Goal: Information Seeking & Learning: Find specific page/section

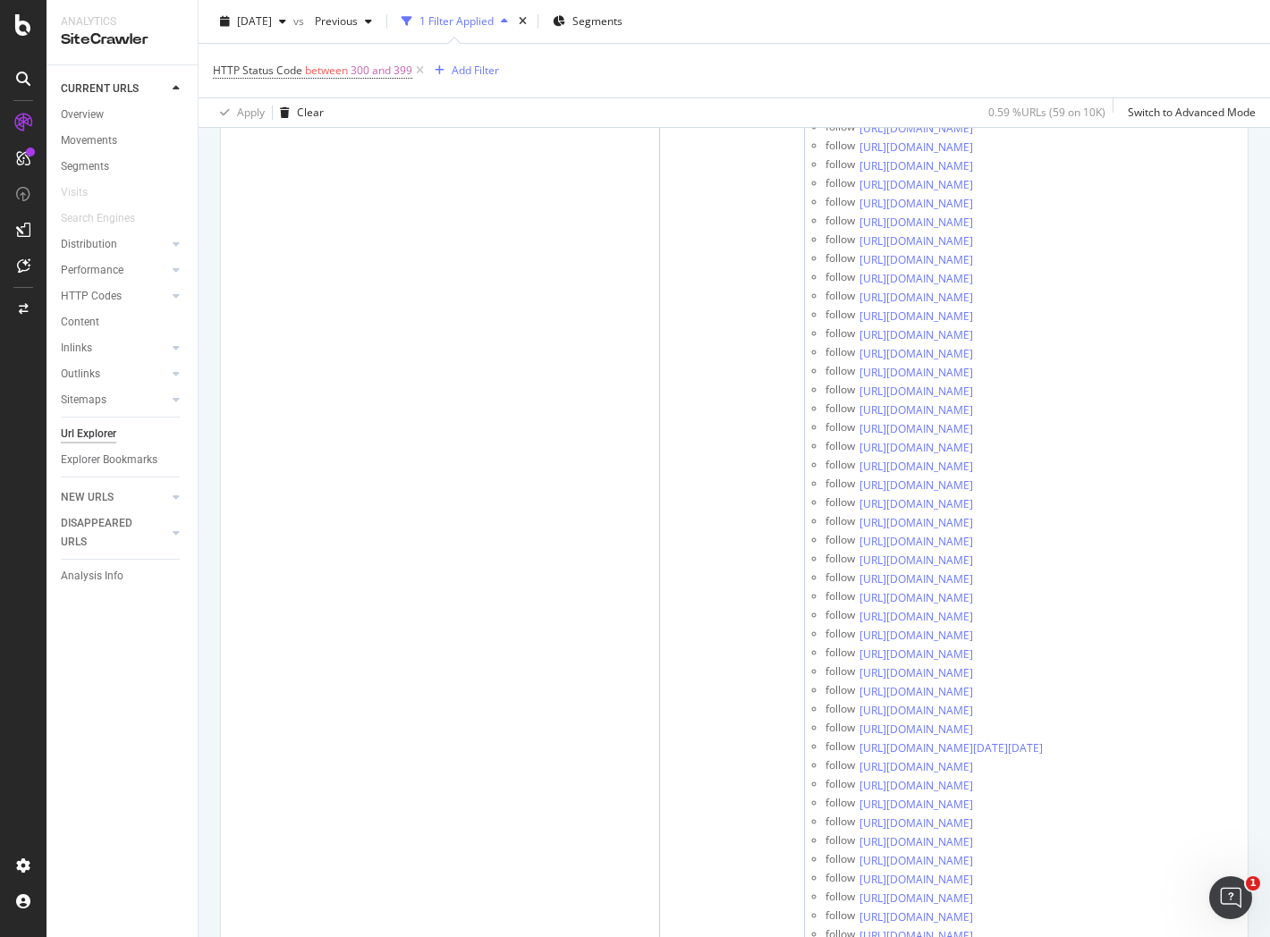
scroll to position [7552, 0]
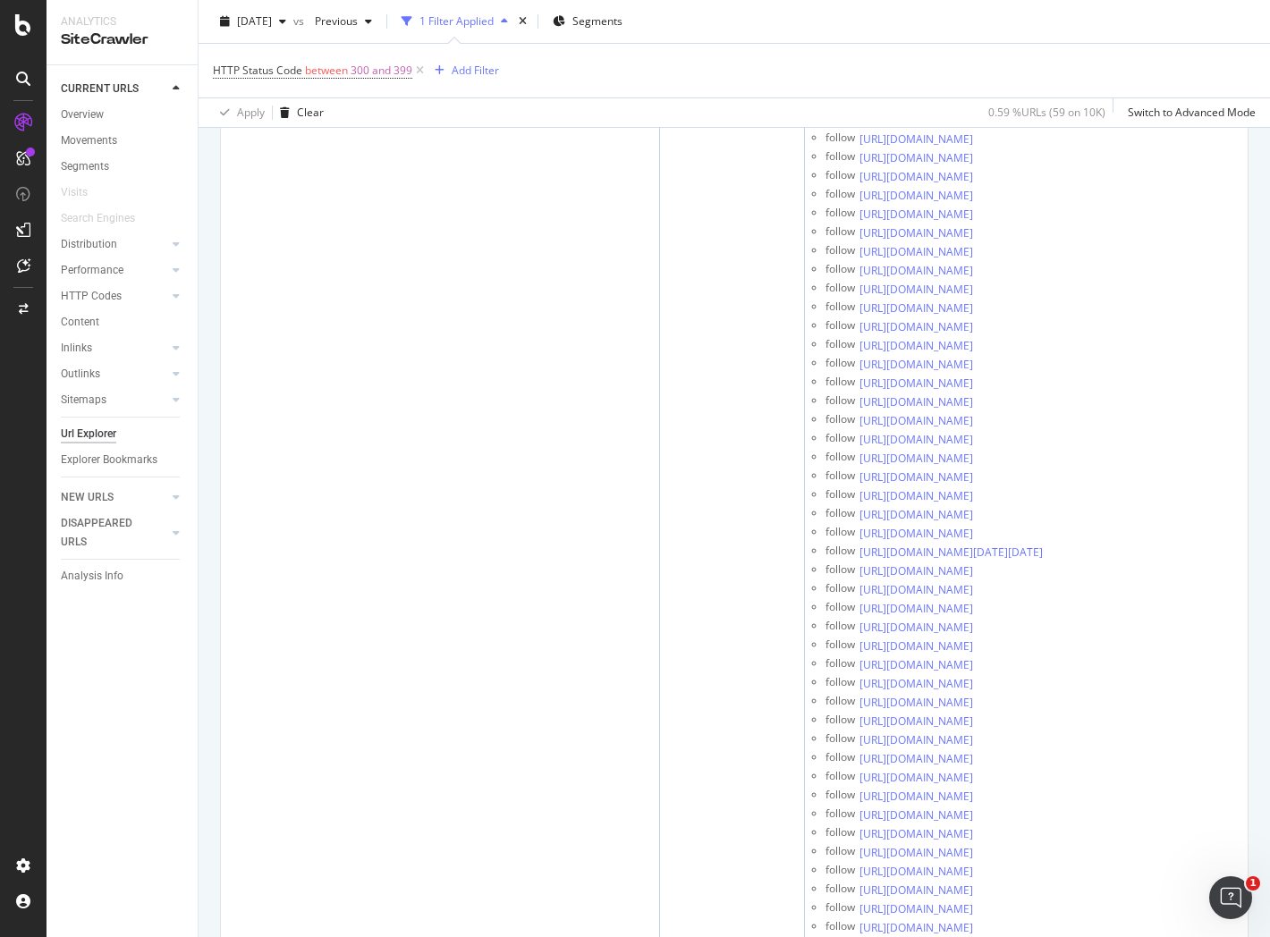
scroll to position [7750, 0]
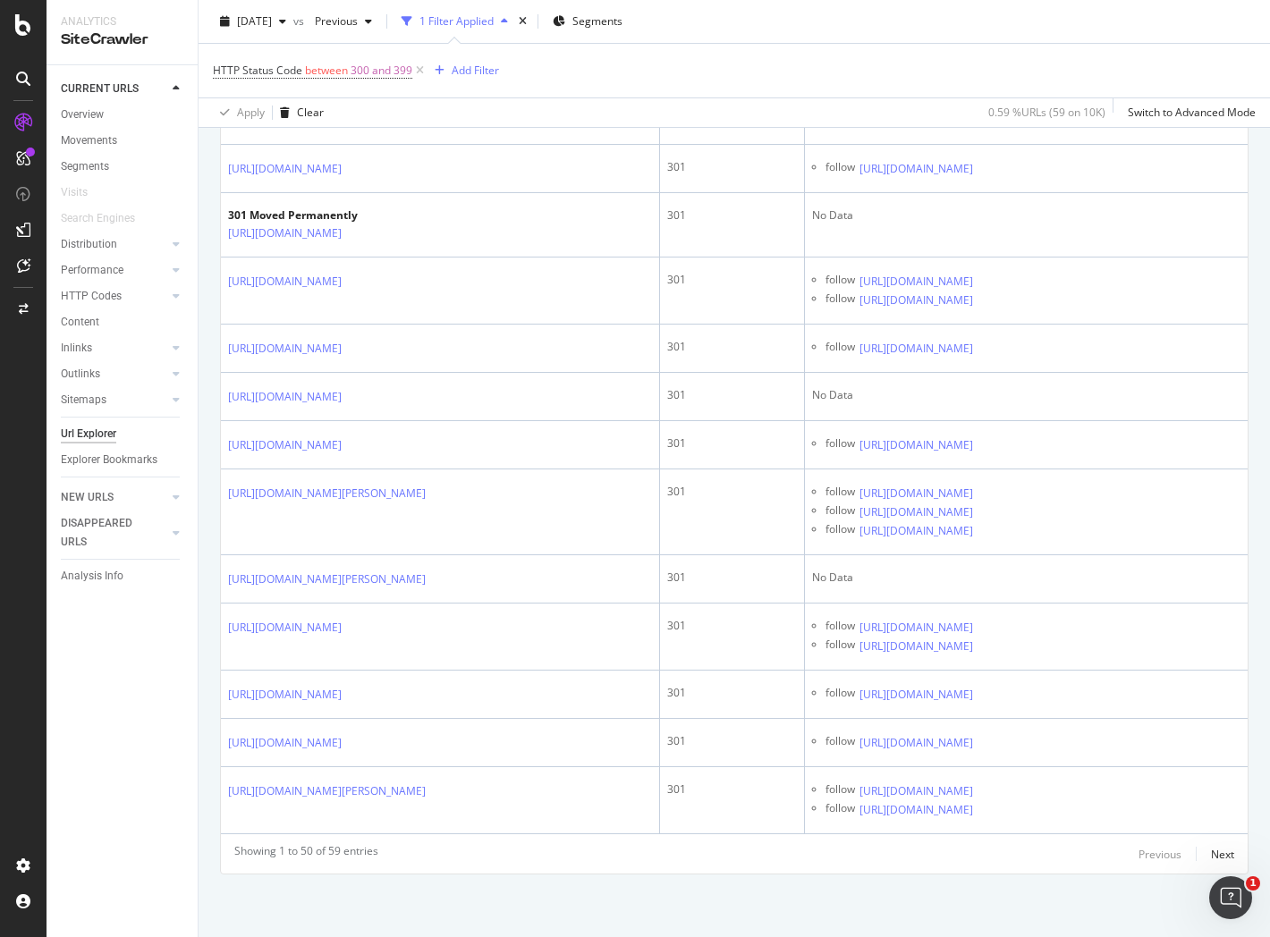
scroll to position [18880, 0]
